Goal: Task Accomplishment & Management: Manage account settings

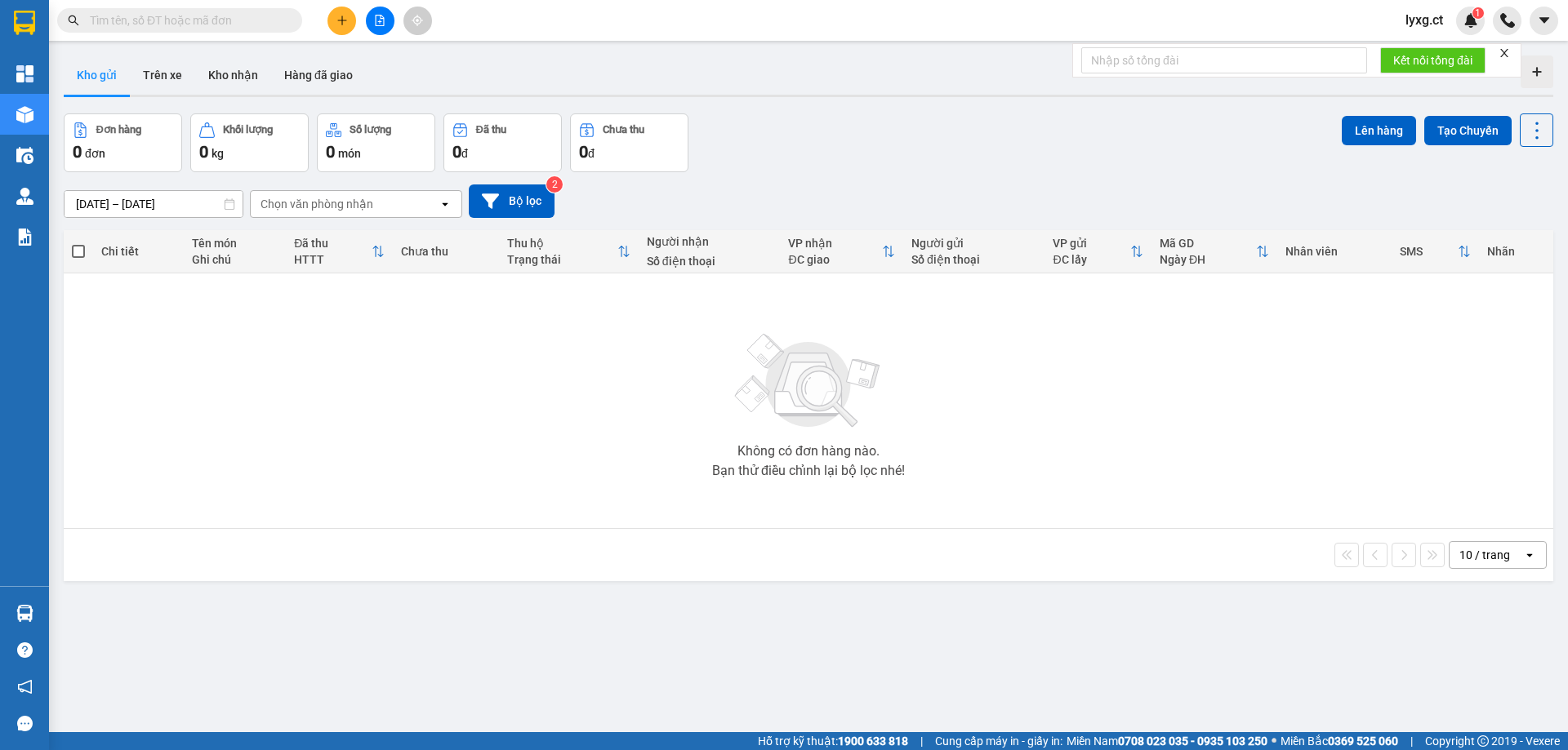
click at [1415, 22] on span "lyxg.ct" at bounding box center [1424, 20] width 63 height 20
click at [1422, 45] on span "Đăng xuất" at bounding box center [1452, 51] width 68 height 18
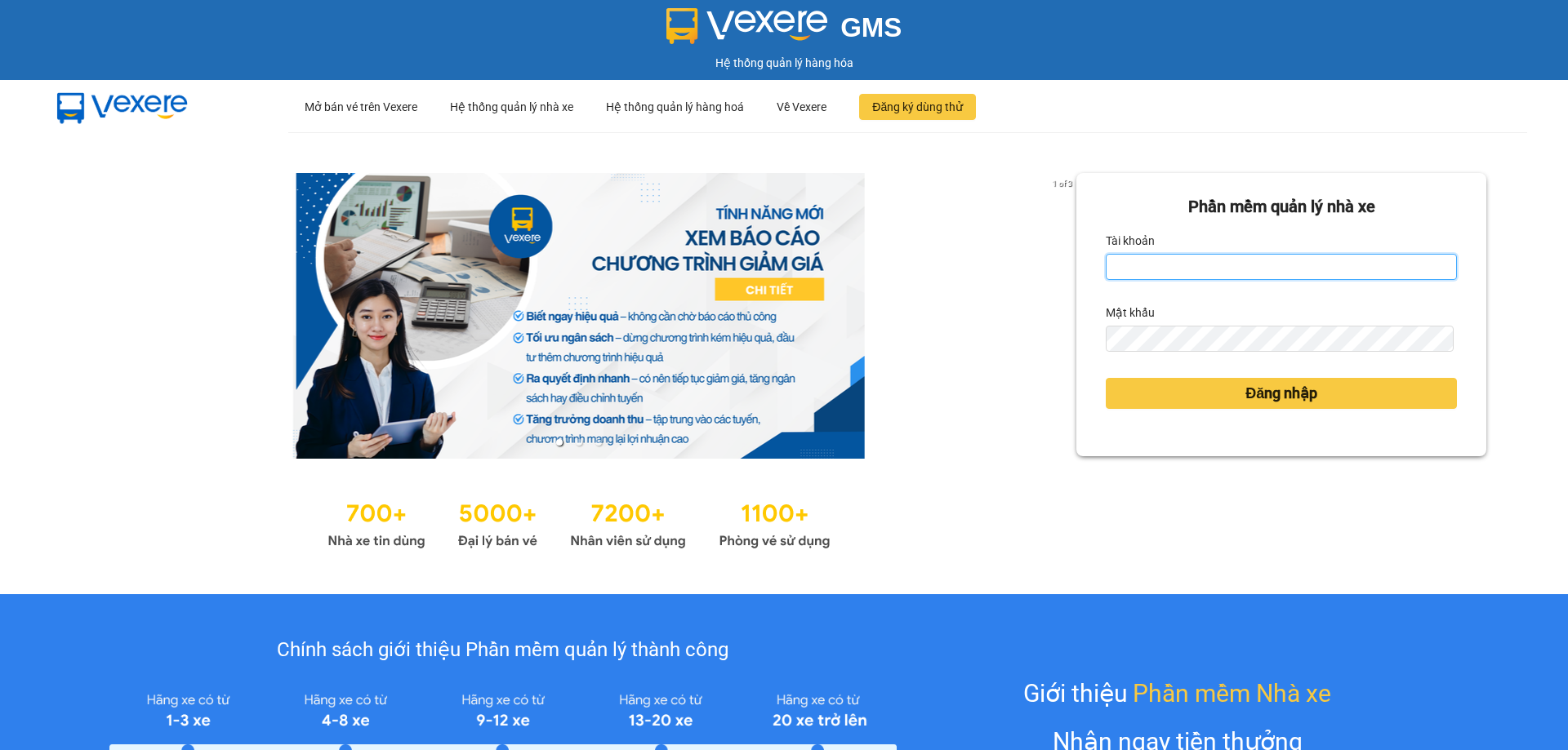
click at [1112, 275] on input "Tài khoản" at bounding box center [1282, 266] width 351 height 26
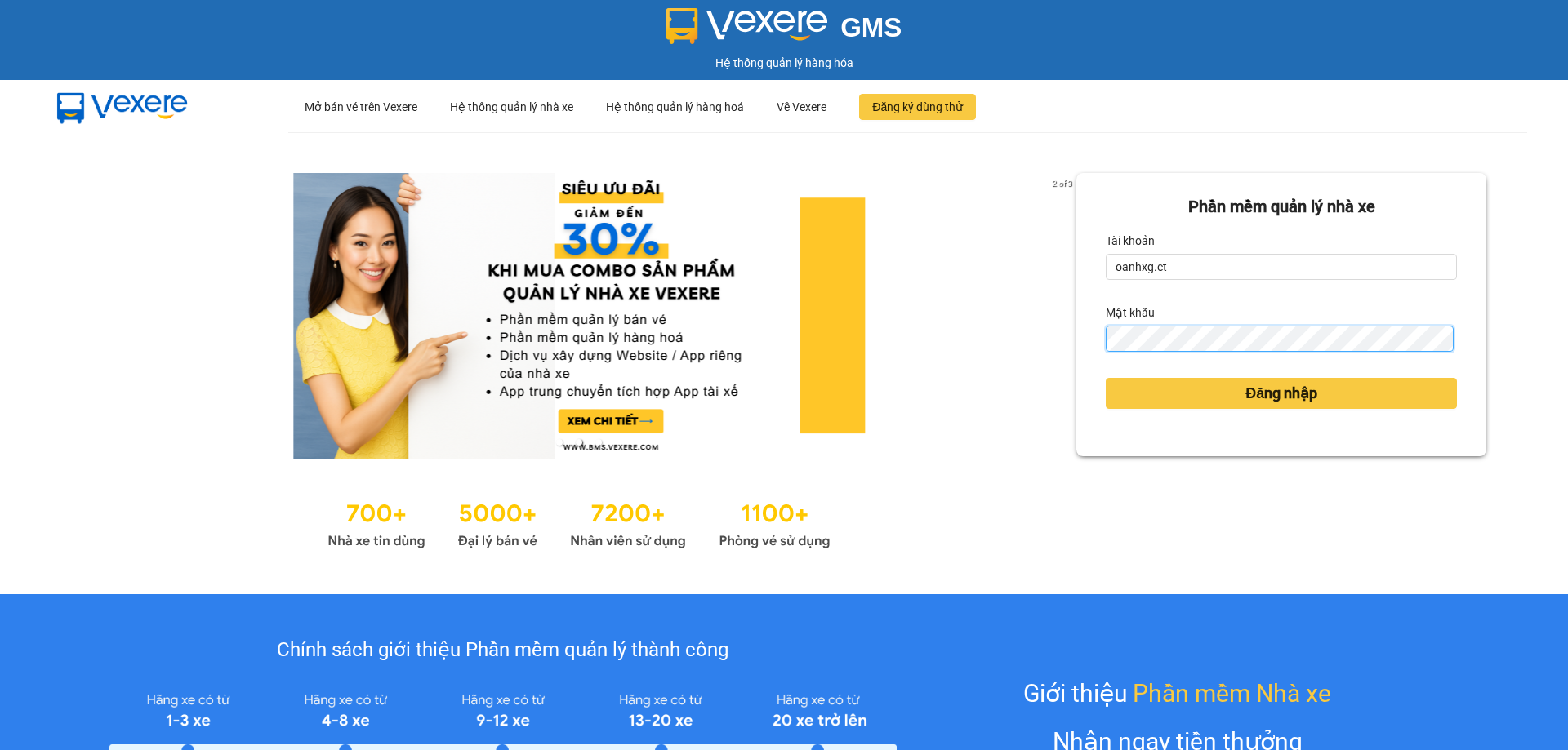
click at [1106, 378] on button "Đăng nhập" at bounding box center [1282, 394] width 351 height 31
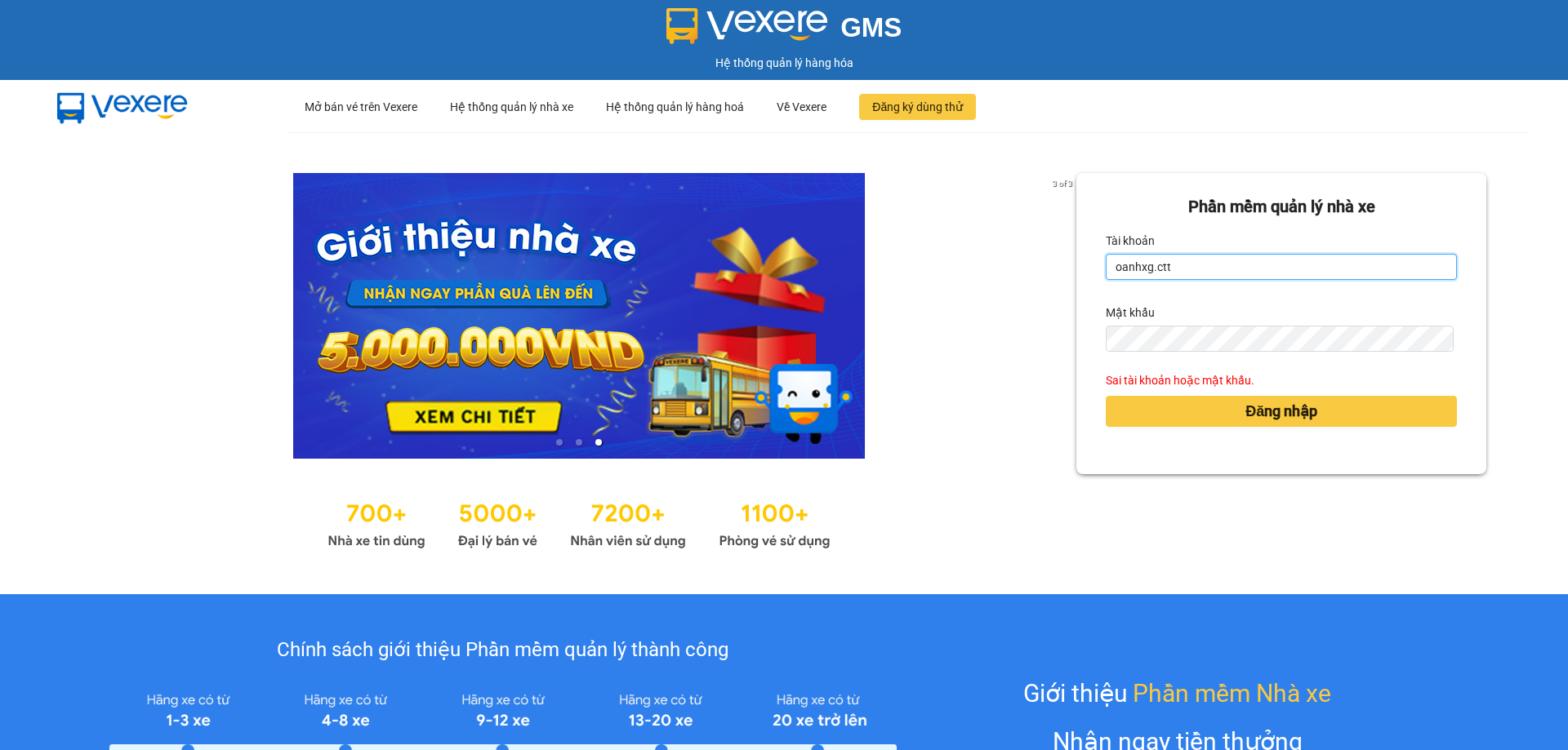
click at [1227, 275] on input "oanhxg.ctt" at bounding box center [1282, 266] width 351 height 26
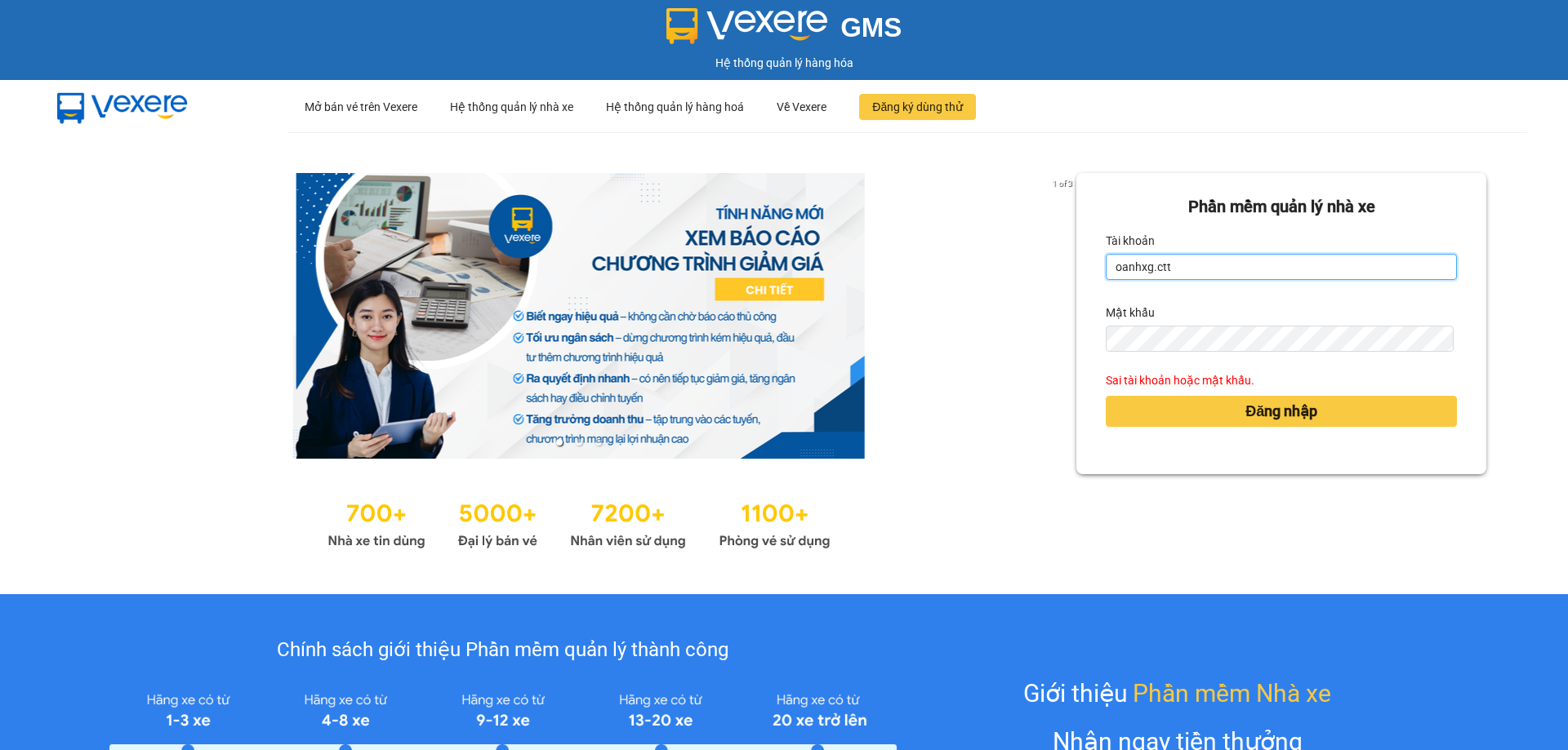
type input "oanhxg.ct"
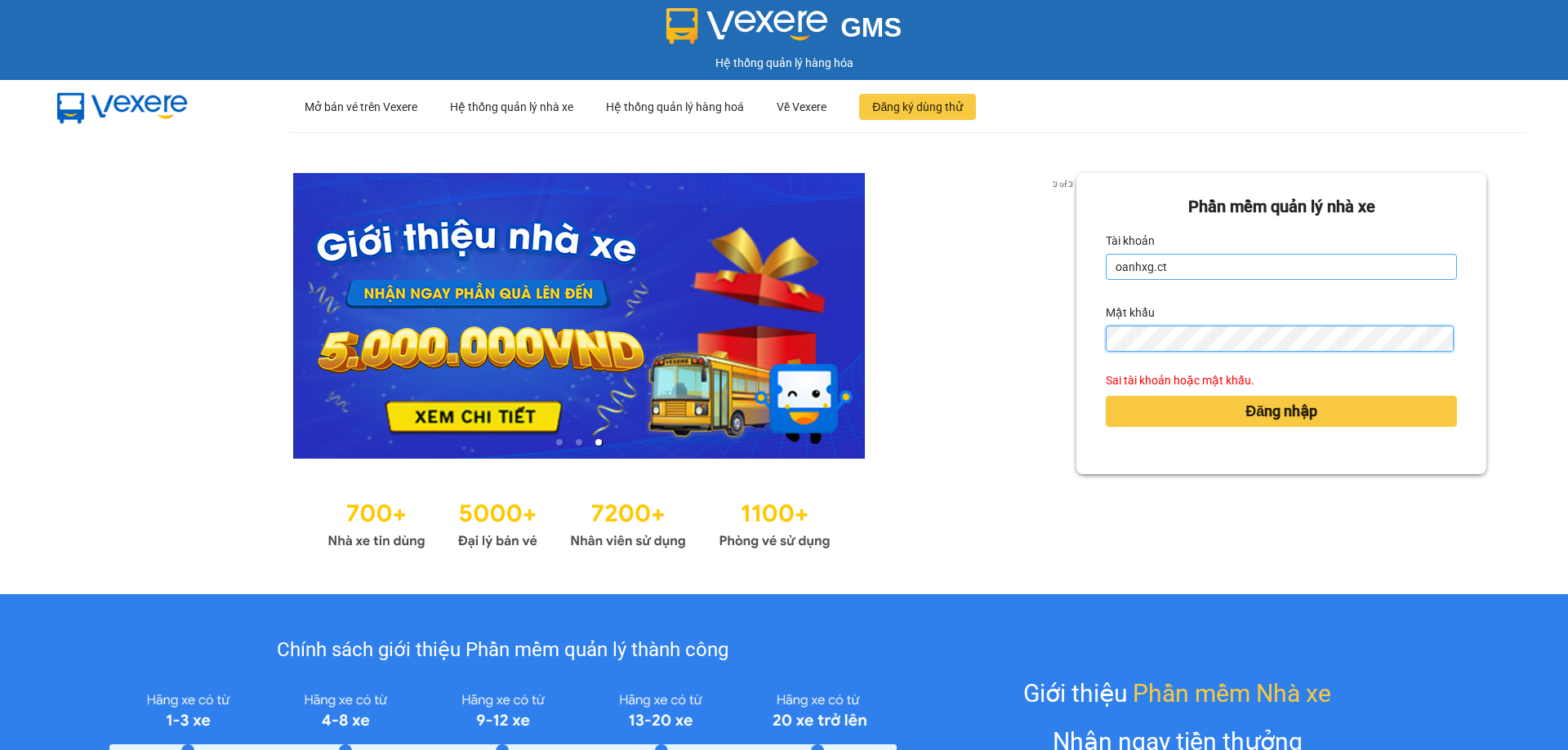
click at [1106, 396] on button "Đăng nhập" at bounding box center [1282, 412] width 351 height 31
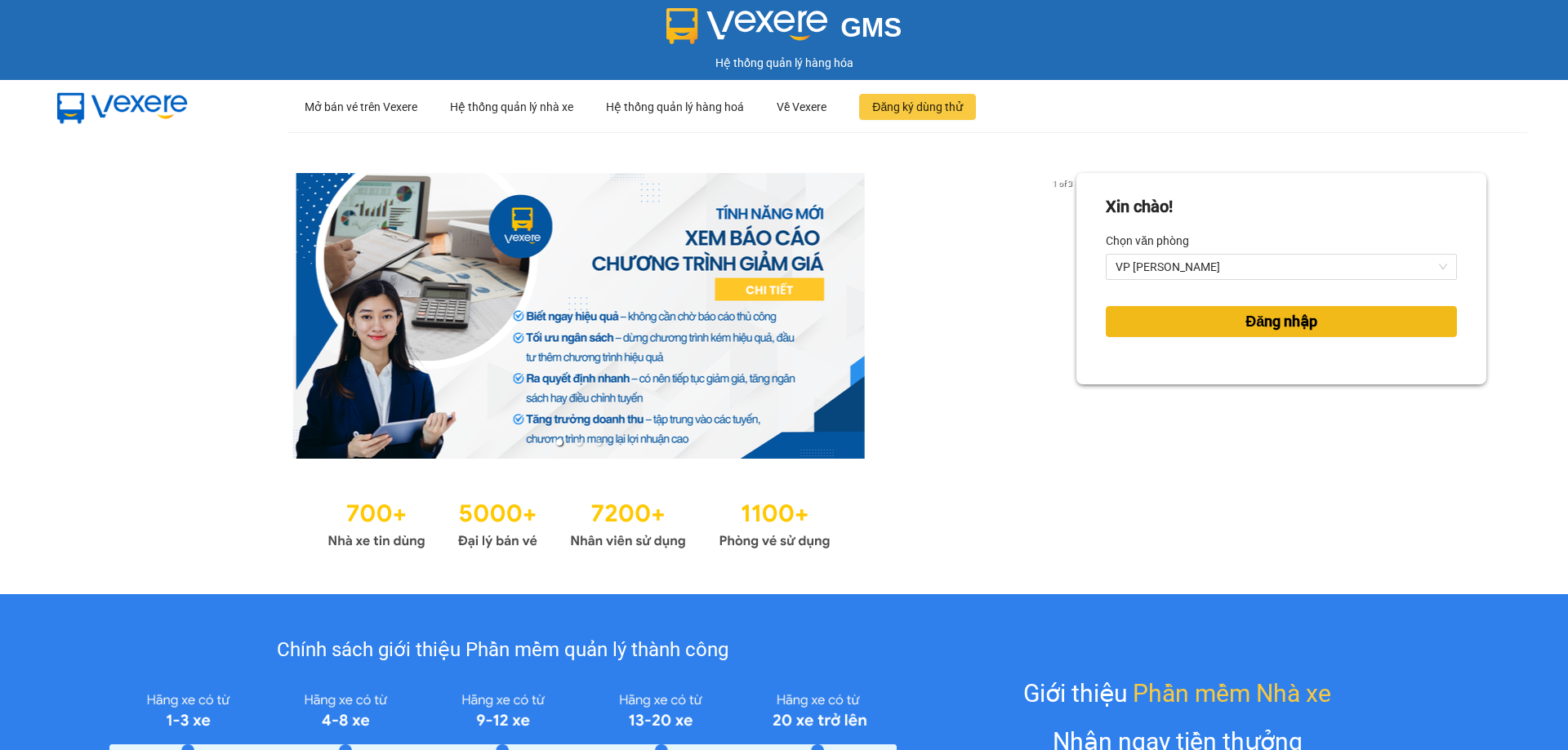
click at [1175, 331] on button "Đăng nhập" at bounding box center [1282, 322] width 351 height 31
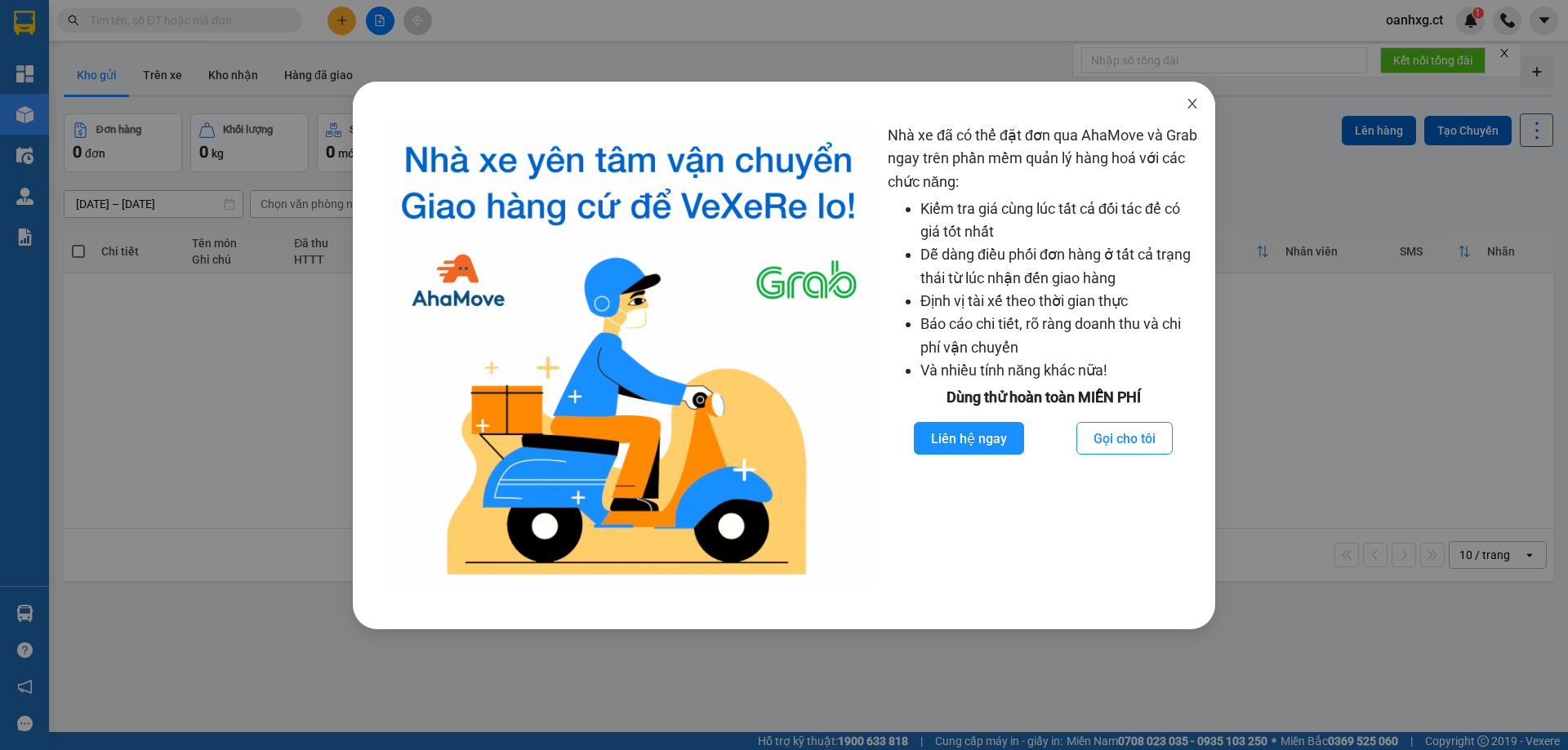
click at [1190, 103] on icon "close" at bounding box center [1192, 103] width 13 height 13
